Goal: Navigation & Orientation: Find specific page/section

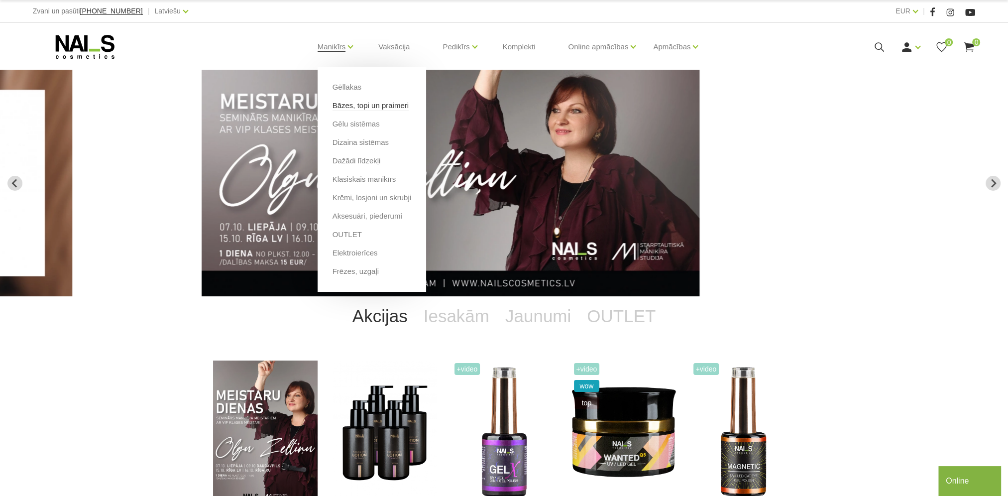
click at [352, 107] on link "Bāzes, topi un praimeri" at bounding box center [370, 105] width 76 height 11
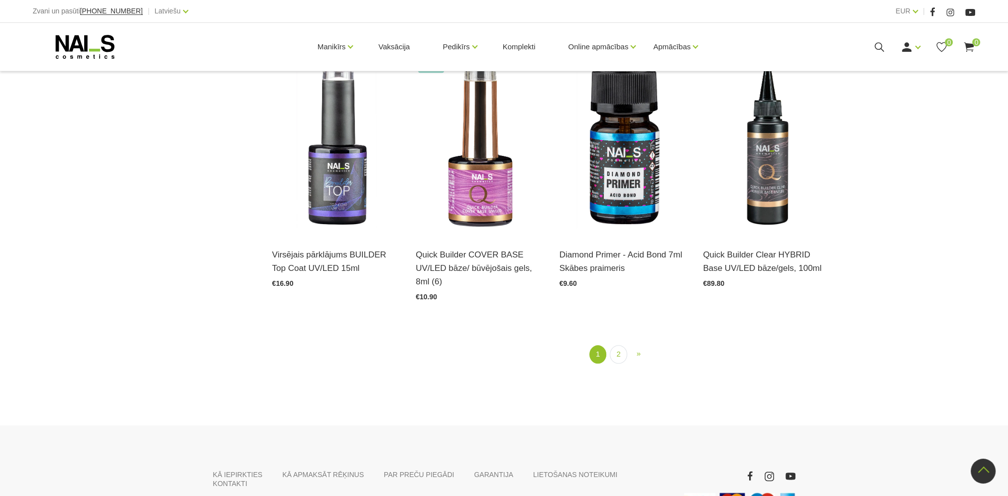
scroll to position [1344, 0]
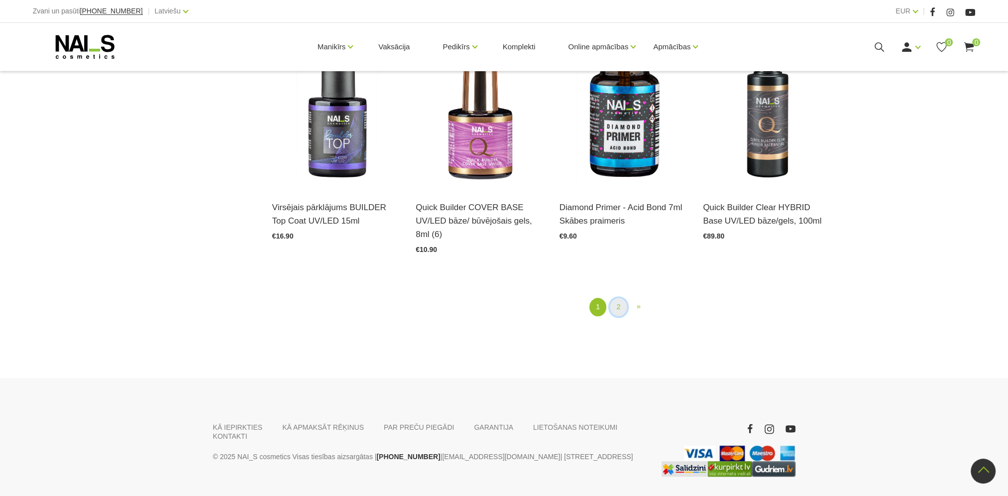
click at [615, 298] on link "2" at bounding box center [618, 307] width 17 height 18
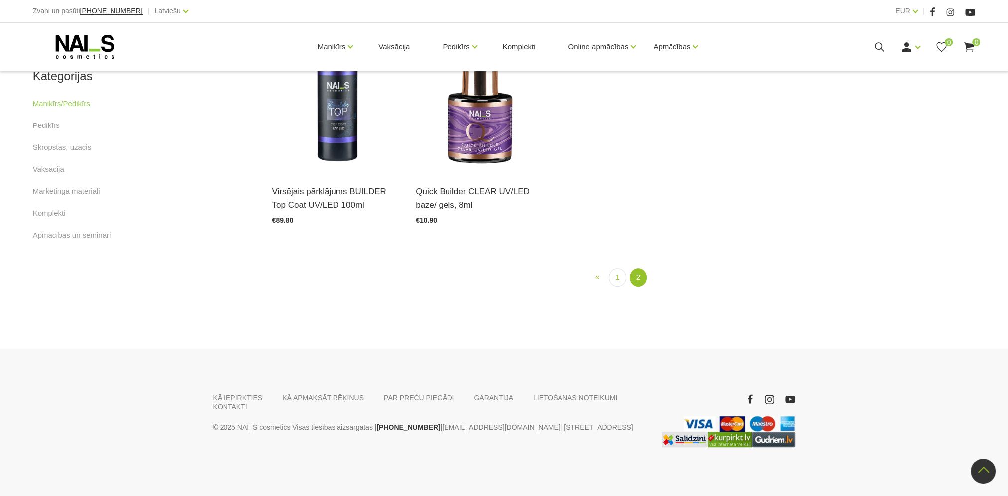
scroll to position [571, 0]
click at [617, 279] on link "1" at bounding box center [617, 277] width 17 height 18
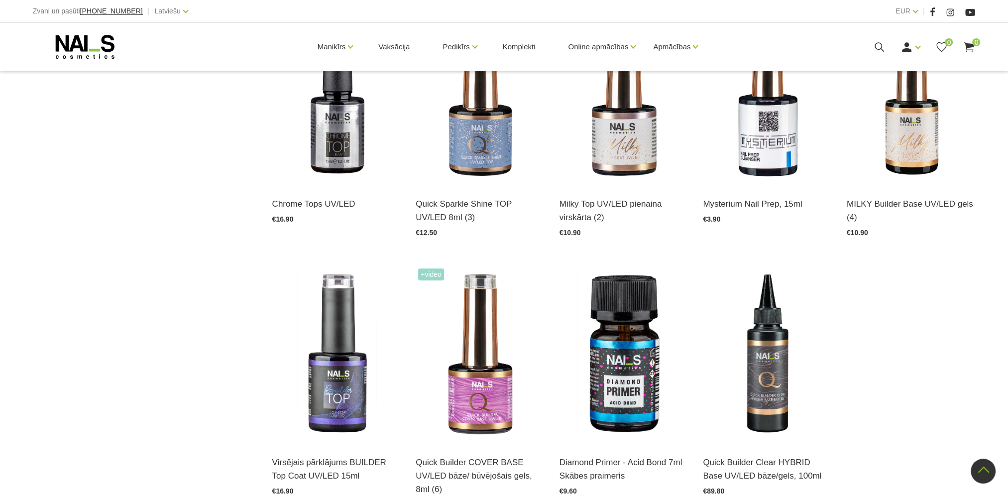
scroll to position [1099, 0]
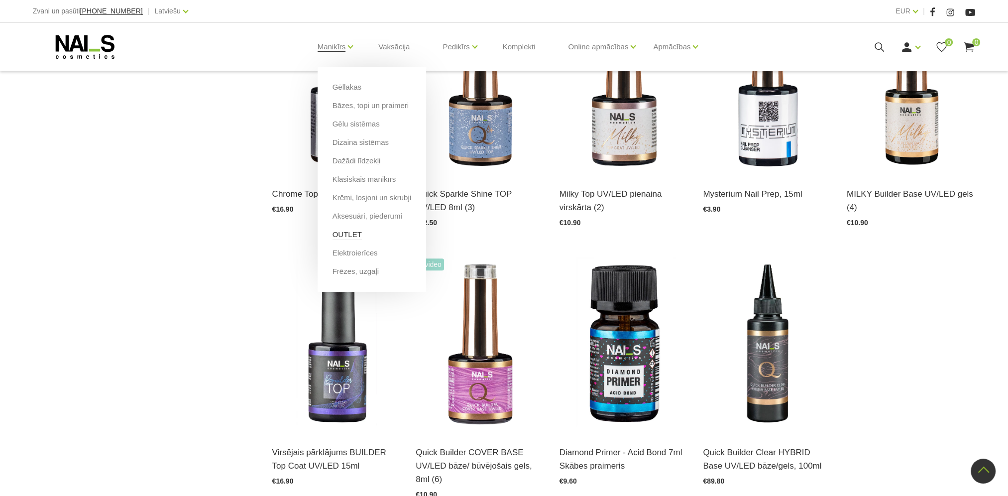
click at [337, 231] on link "OUTLET" at bounding box center [346, 234] width 29 height 11
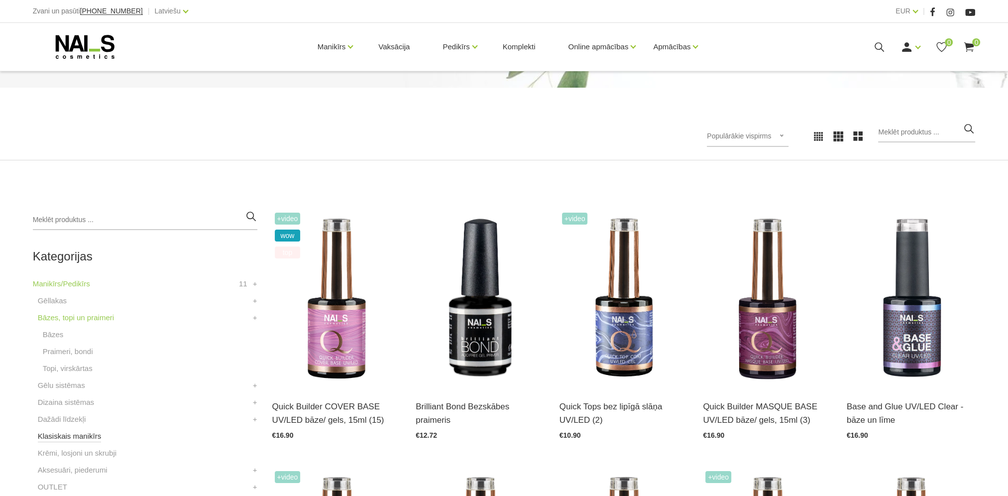
scroll to position [100, 0]
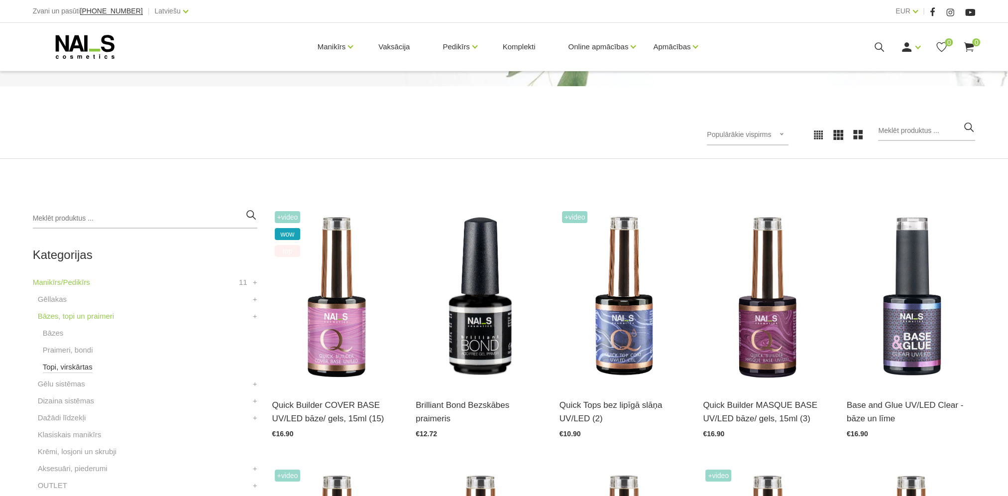
click at [76, 369] on link "Topi, virskārtas" at bounding box center [68, 367] width 50 height 12
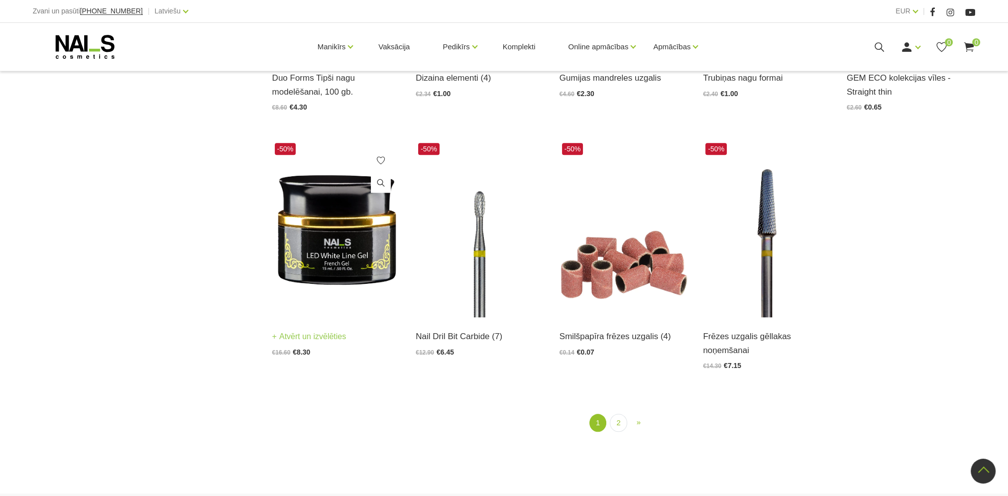
scroll to position [1344, 0]
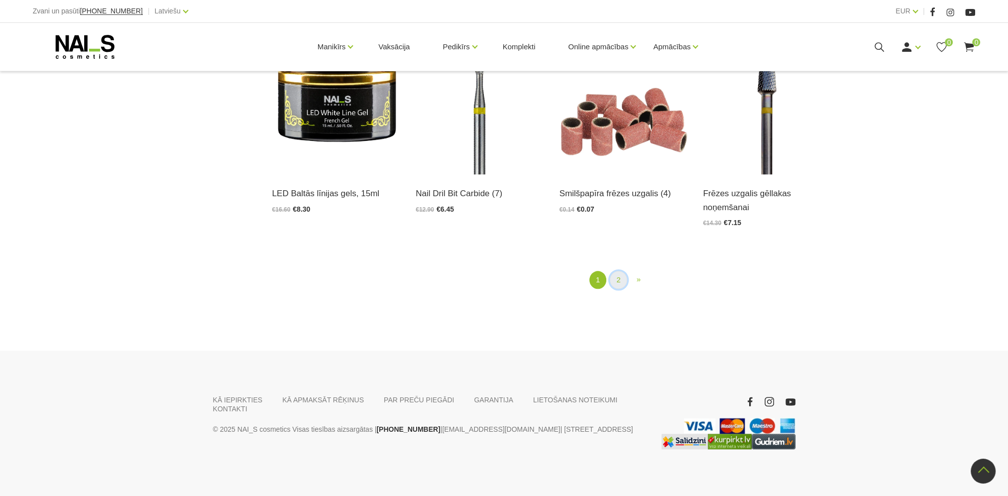
click at [621, 280] on link "2" at bounding box center [618, 280] width 17 height 18
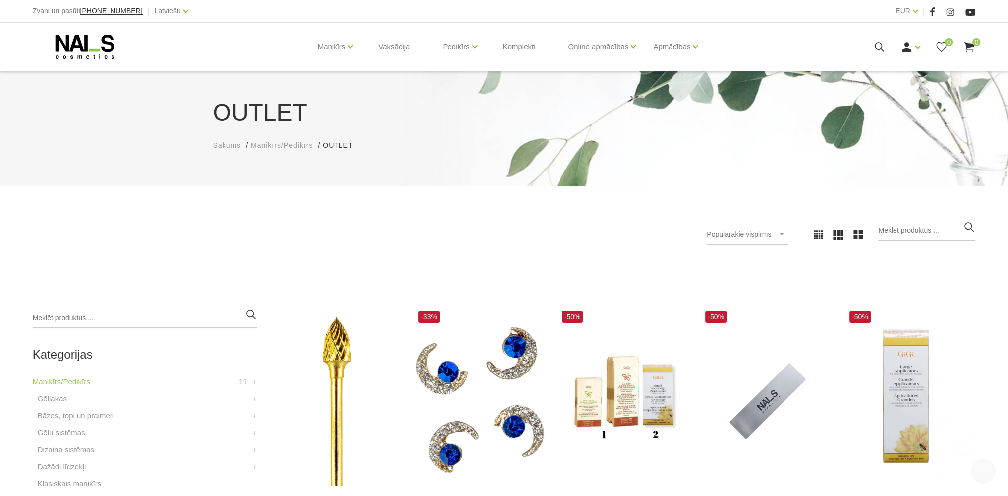
scroll to position [830, 0]
